Goal: Contribute content

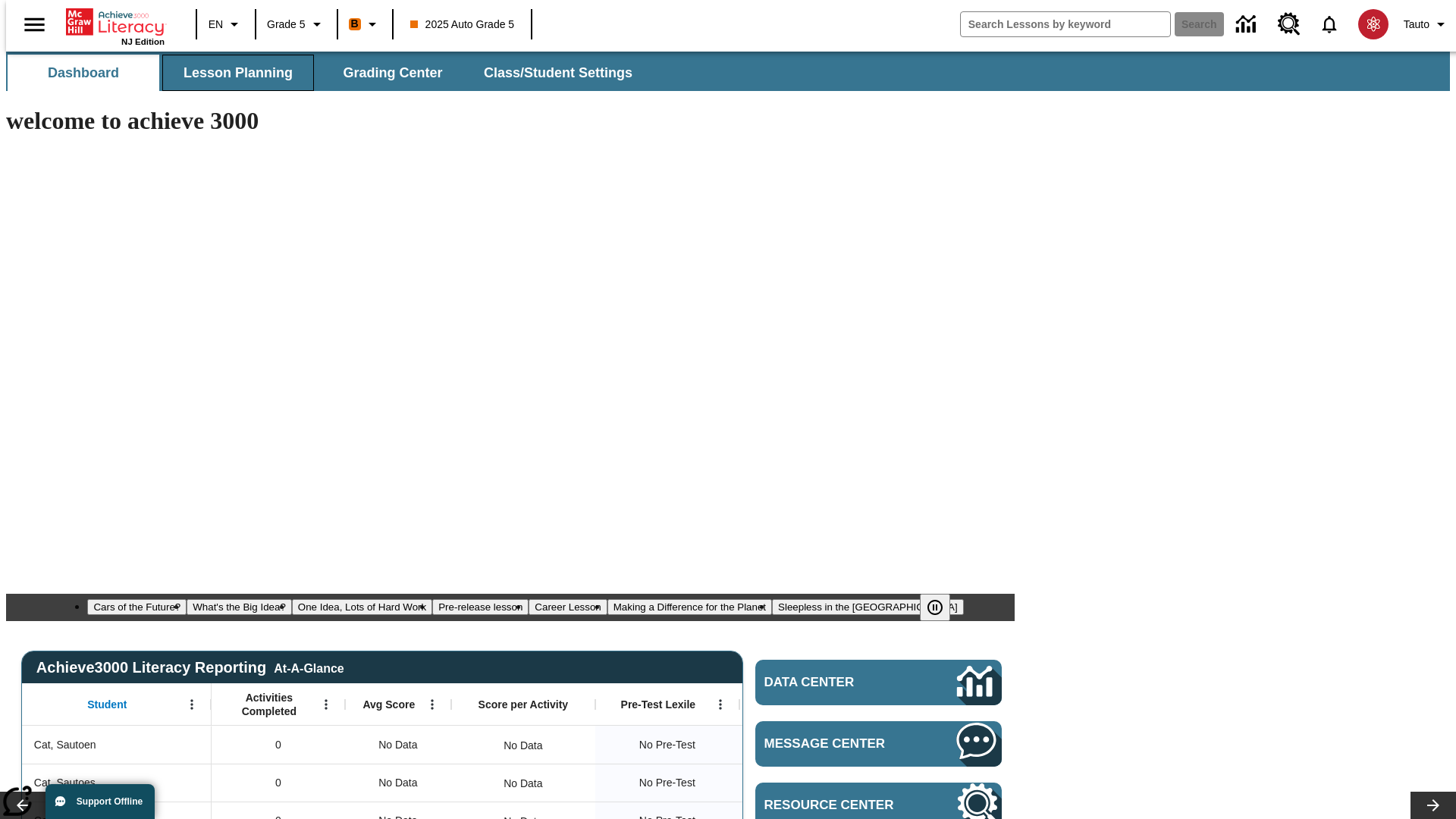
click at [232, 72] on span "Lesson Planning" at bounding box center [237, 73] width 109 height 18
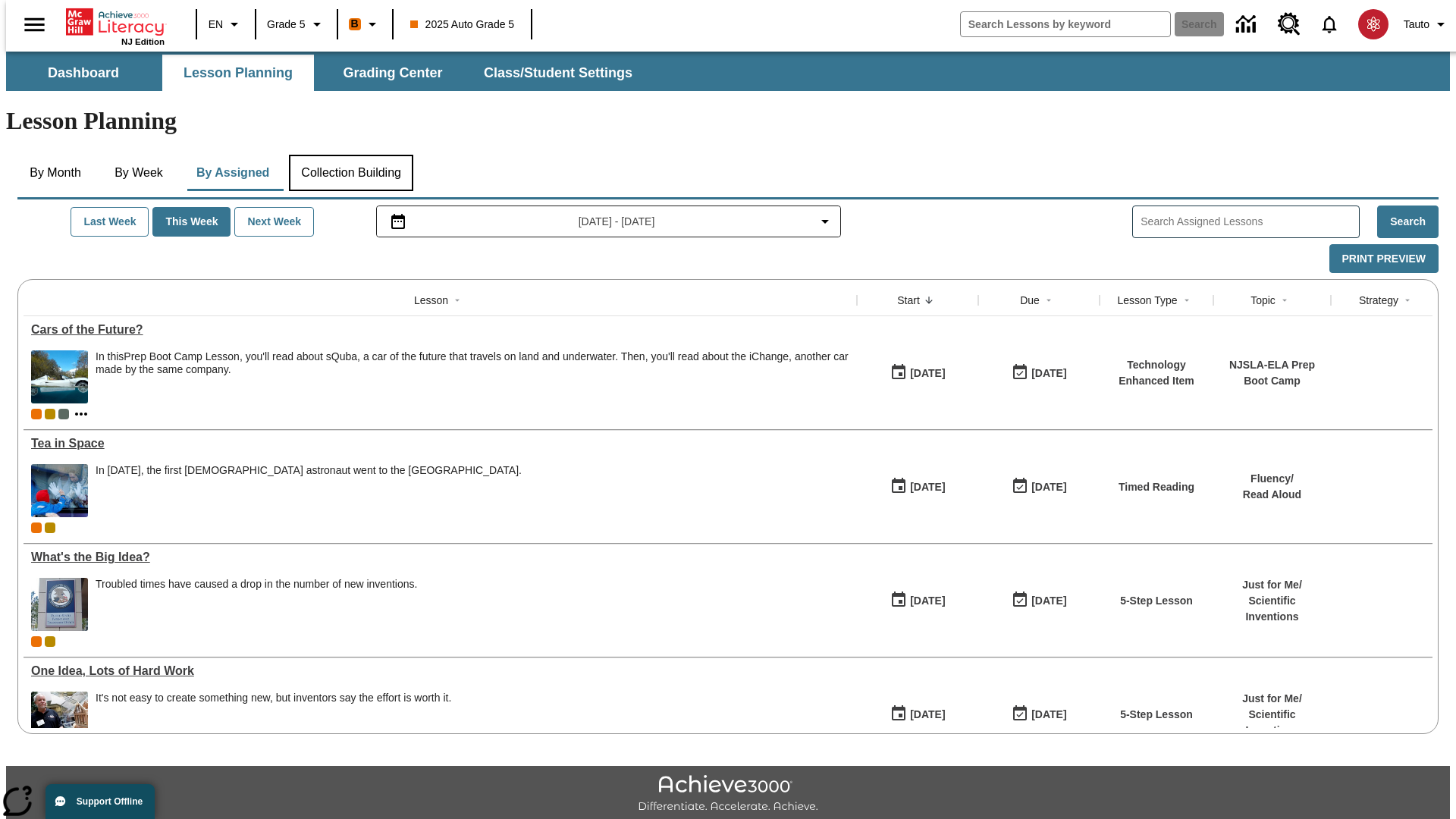
click at [351, 155] on button "Collection Building" at bounding box center [351, 173] width 124 height 37
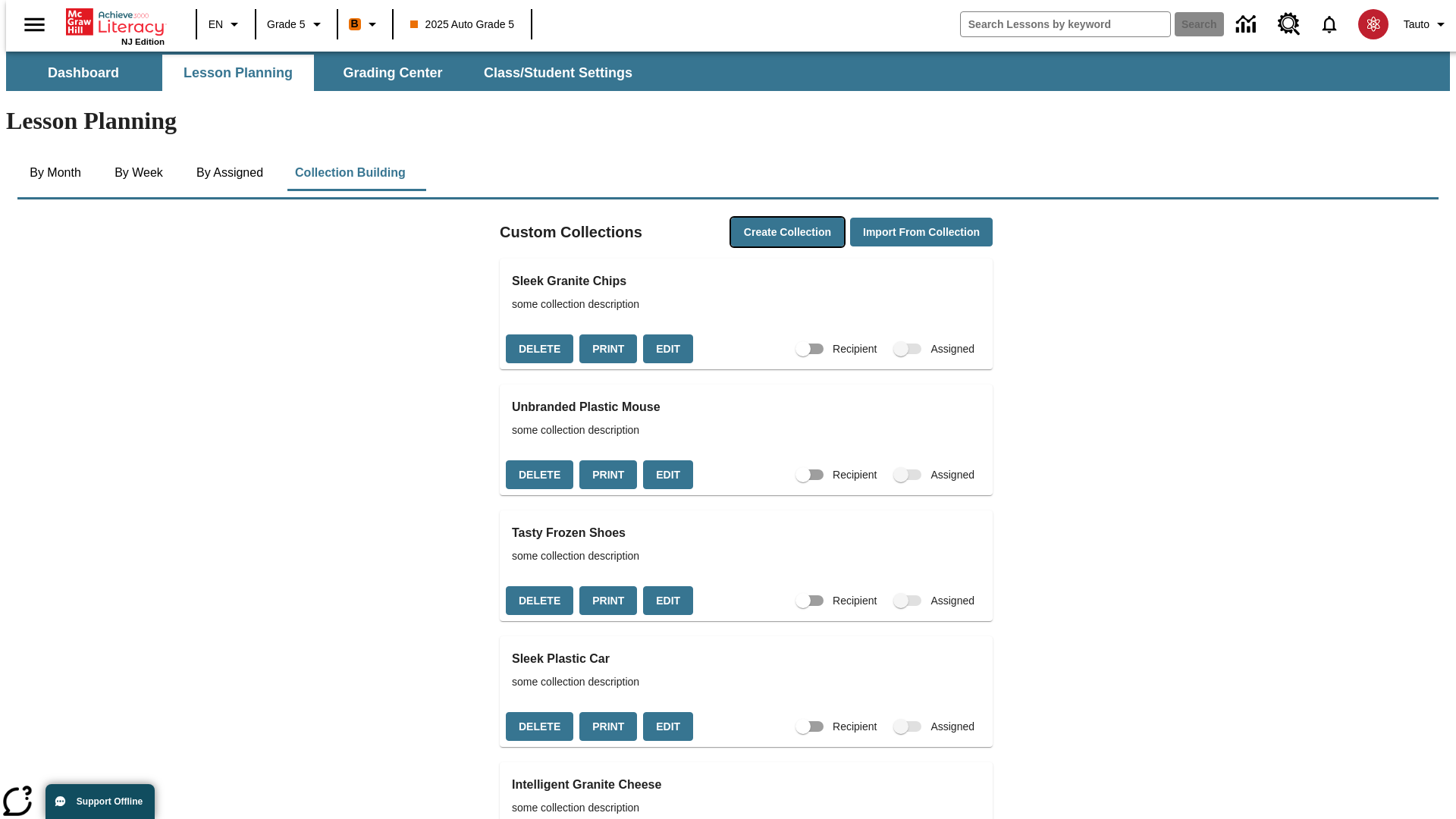
click at [759, 217] on button "Create Collection" at bounding box center [787, 232] width 113 height 29
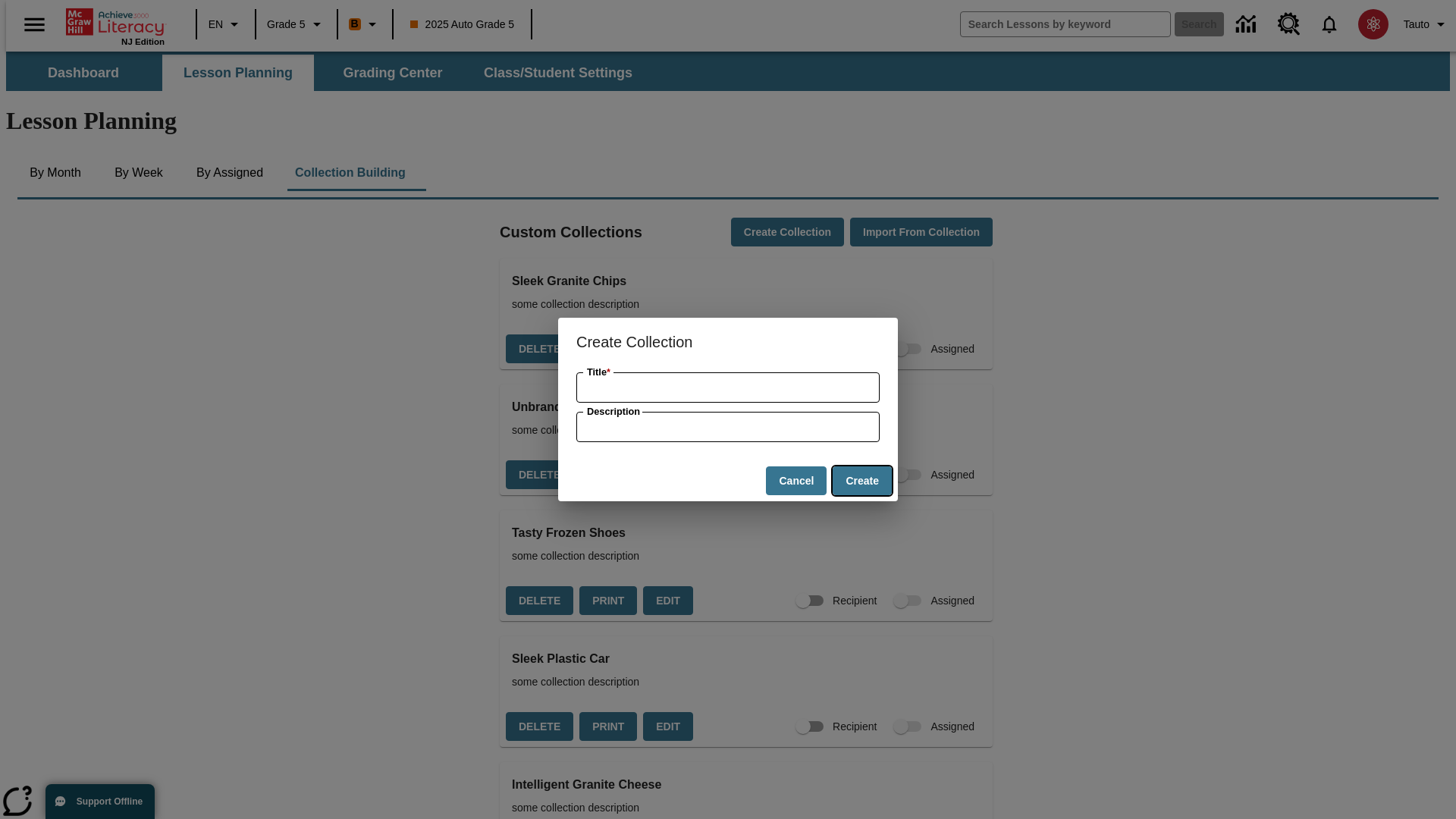
click at [861, 480] on button "Create" at bounding box center [862, 480] width 59 height 29
type input "Handmade Fresh Mouse"
type input "some collection description"
click at [861, 480] on button "Create" at bounding box center [862, 480] width 59 height 29
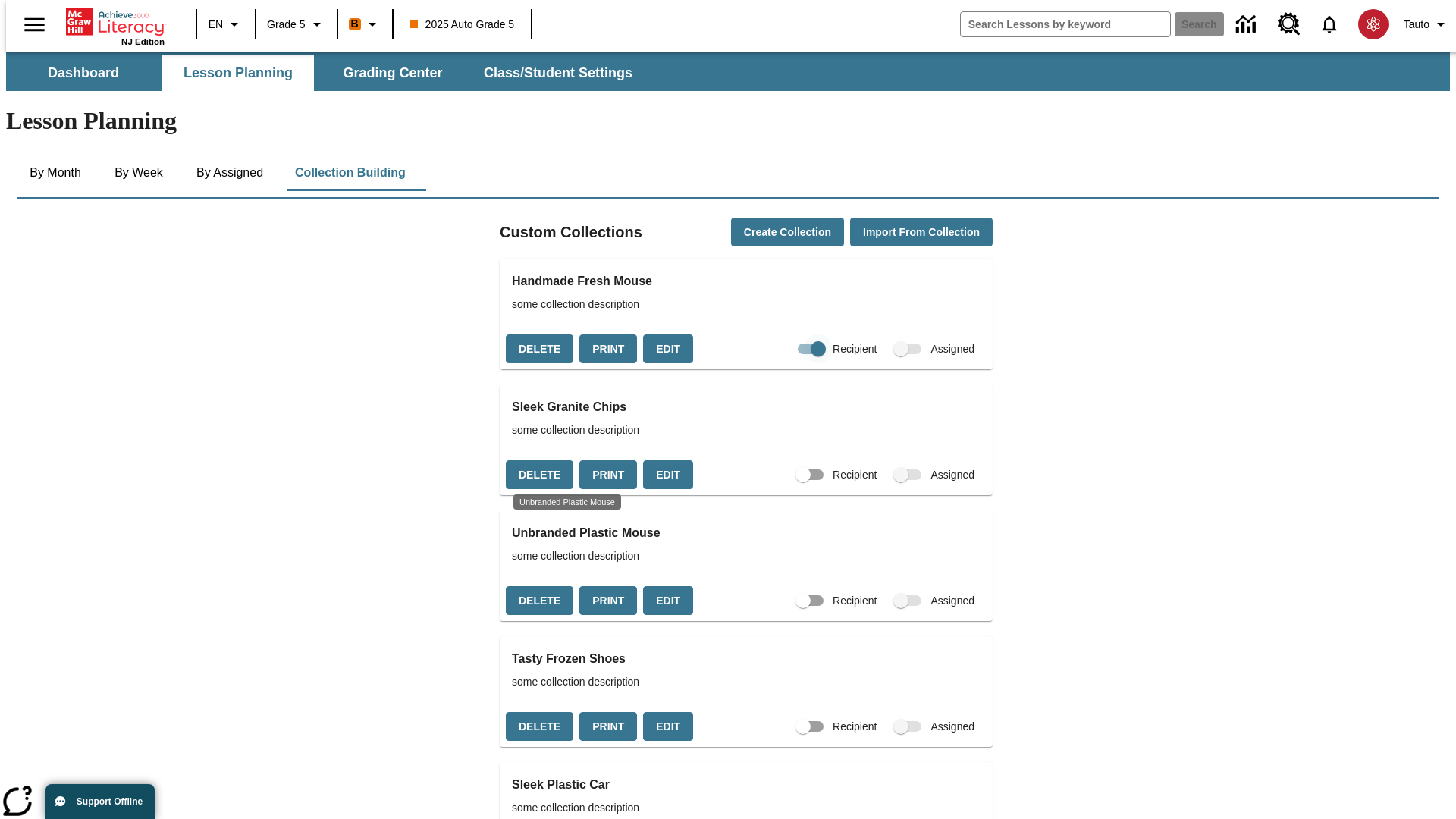
click at [788, 335] on input "Recipient" at bounding box center [818, 349] width 86 height 29
checkbox input "false"
click at [538, 335] on button "Delete" at bounding box center [540, 349] width 68 height 29
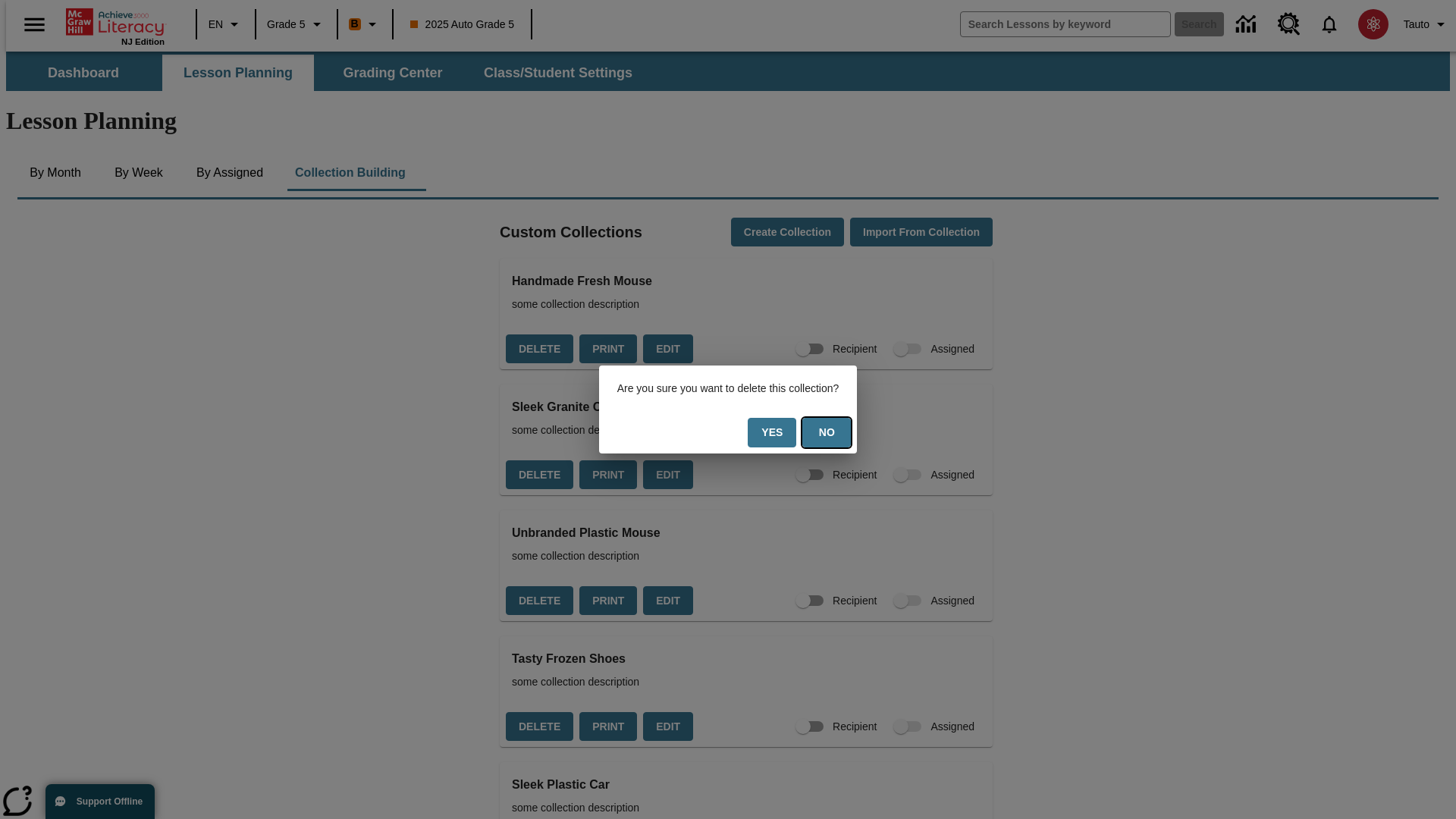
click at [836, 432] on button "No" at bounding box center [826, 432] width 49 height 29
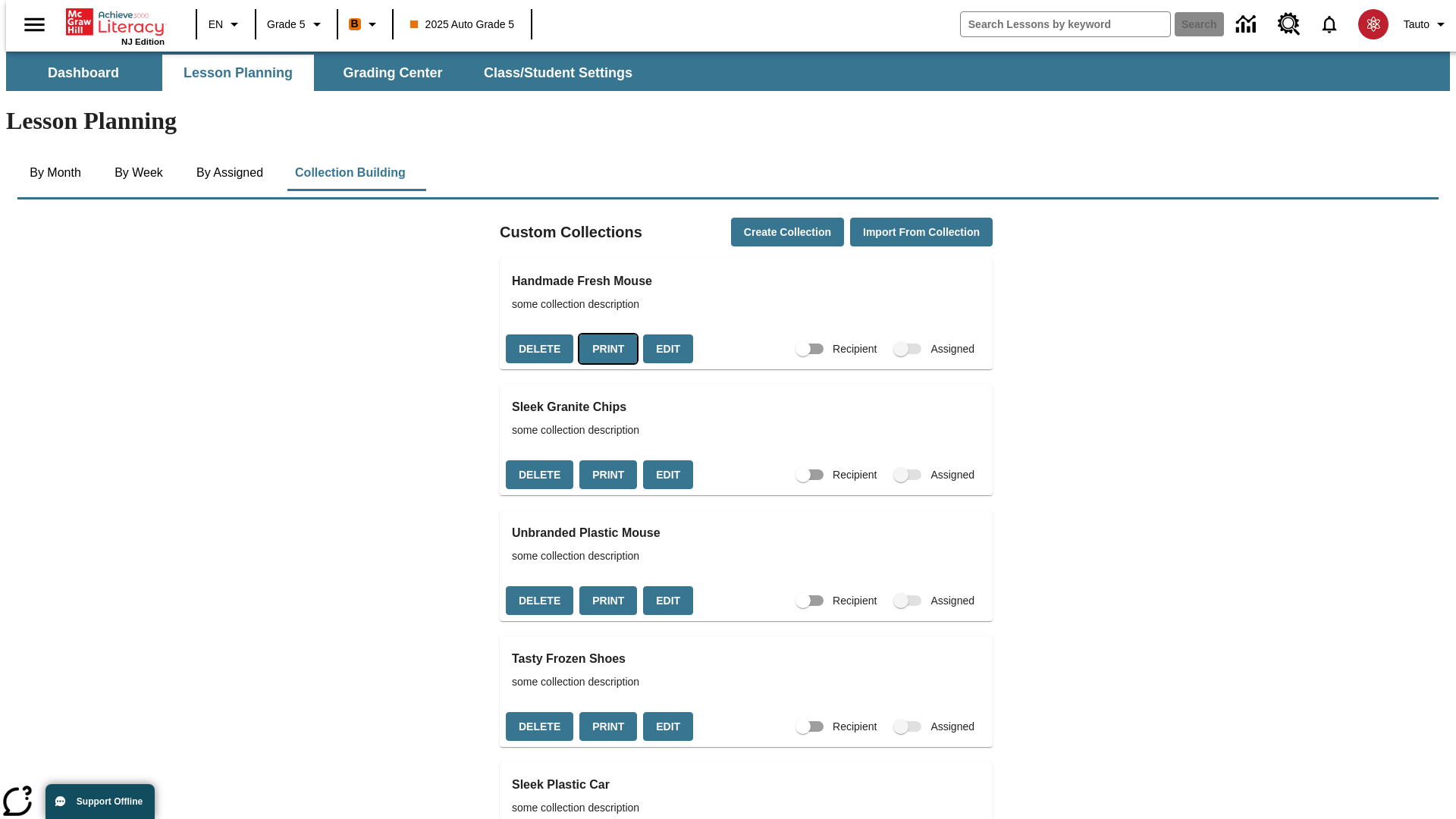
click at [603, 335] on button "Print" at bounding box center [608, 349] width 57 height 29
